Goal: Task Accomplishment & Management: Manage account settings

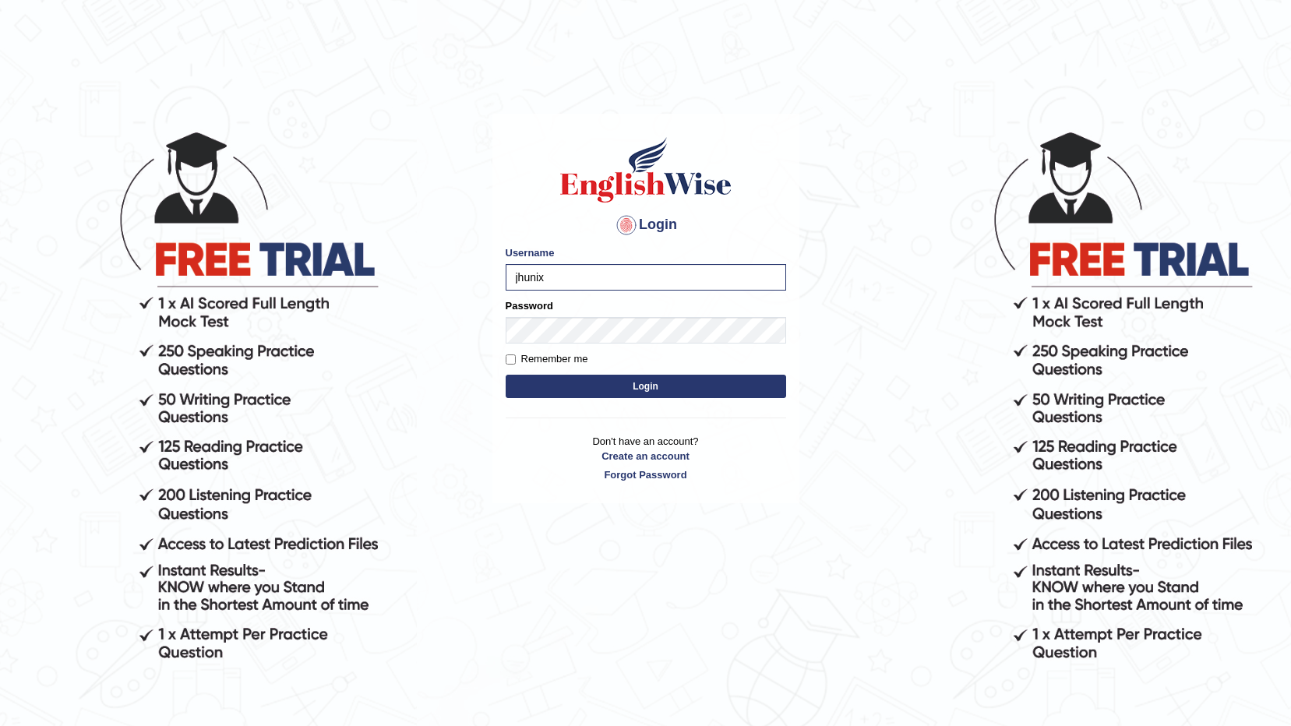
click at [657, 392] on button "Login" at bounding box center [646, 386] width 280 height 23
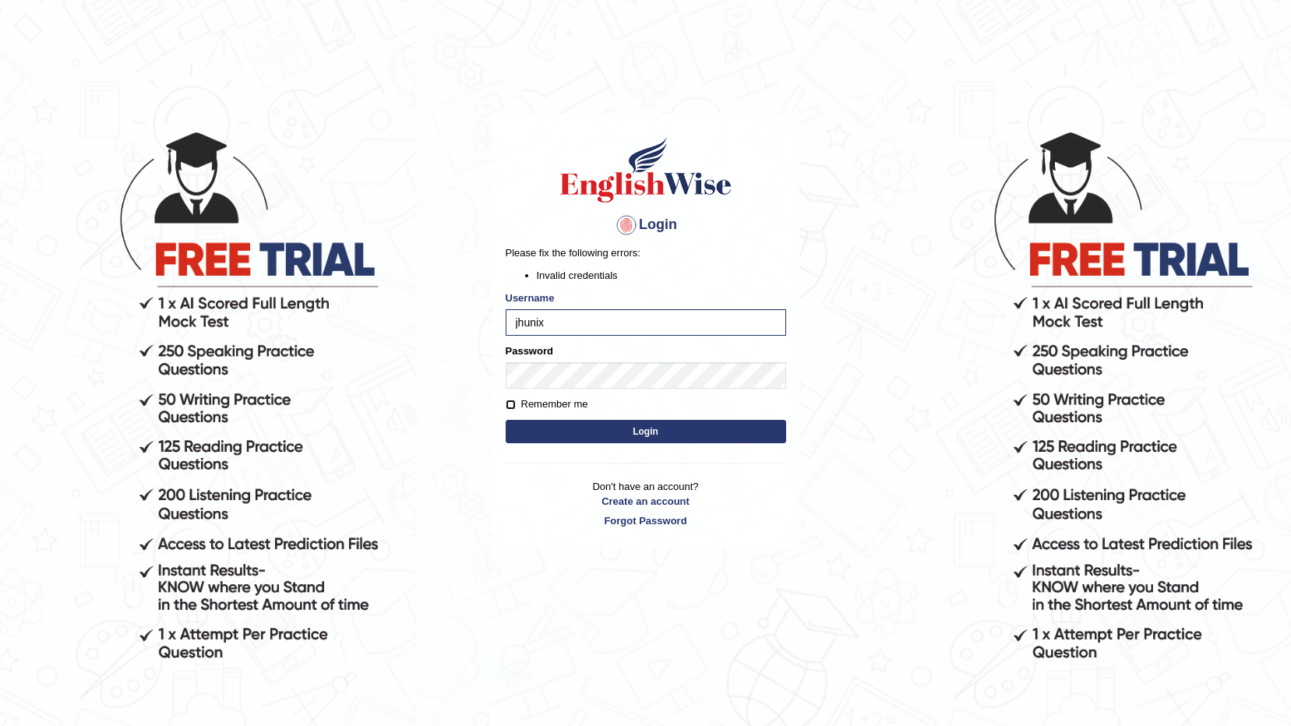
click at [510, 407] on input "Remember me" at bounding box center [511, 405] width 10 height 10
checkbox input "true"
click at [640, 320] on input "jhunix" at bounding box center [646, 322] width 280 height 26
type input "jhunix"
click at [651, 429] on button "Login" at bounding box center [646, 431] width 280 height 23
